Goal: Information Seeking & Learning: Understand process/instructions

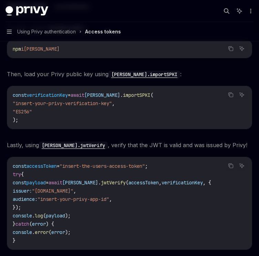
scroll to position [1534, 0]
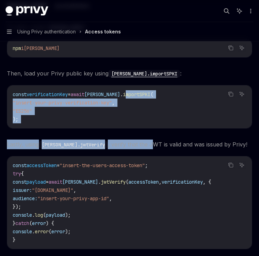
drag, startPoint x: 118, startPoint y: 92, endPoint x: 132, endPoint y: 132, distance: 42.2
click at [132, 132] on div "To start, install [PERSON_NAME] : Copy Ask AI npm i [PERSON_NAME] Then, load yo…" at bounding box center [129, 159] width 245 height 274
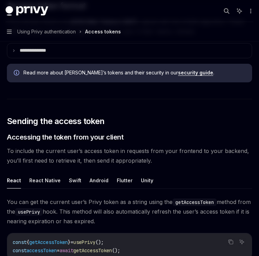
scroll to position [178, 0]
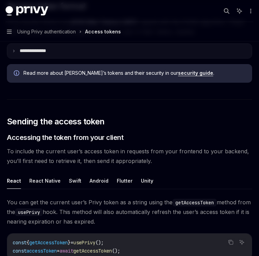
click at [137, 44] on summary "**********" at bounding box center [129, 51] width 245 height 14
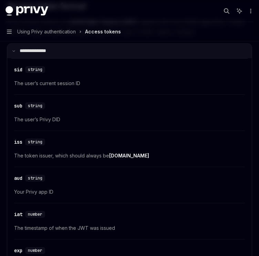
click at [137, 44] on summary "**********" at bounding box center [129, 51] width 245 height 14
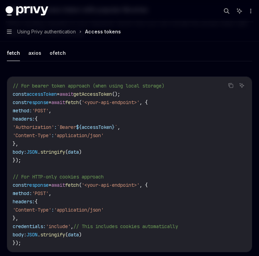
scroll to position [601, 0]
click at [30, 56] on button "axios" at bounding box center [34, 53] width 13 height 16
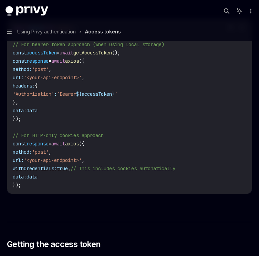
scroll to position [659, 0]
click at [25, 34] on span "Using Privy authentication" at bounding box center [46, 32] width 59 height 8
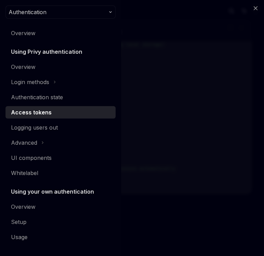
click at [161, 59] on div "Close navigation Authentication Overview Using Privy authentication Overview Lo…" at bounding box center [132, 128] width 264 height 256
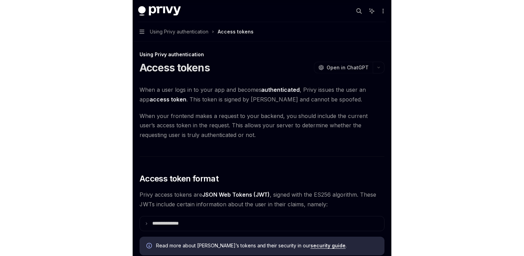
scroll to position [0, 0]
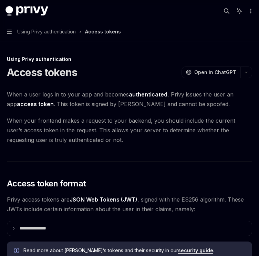
type textarea "*"
